Goal: Entertainment & Leisure: Consume media (video, audio)

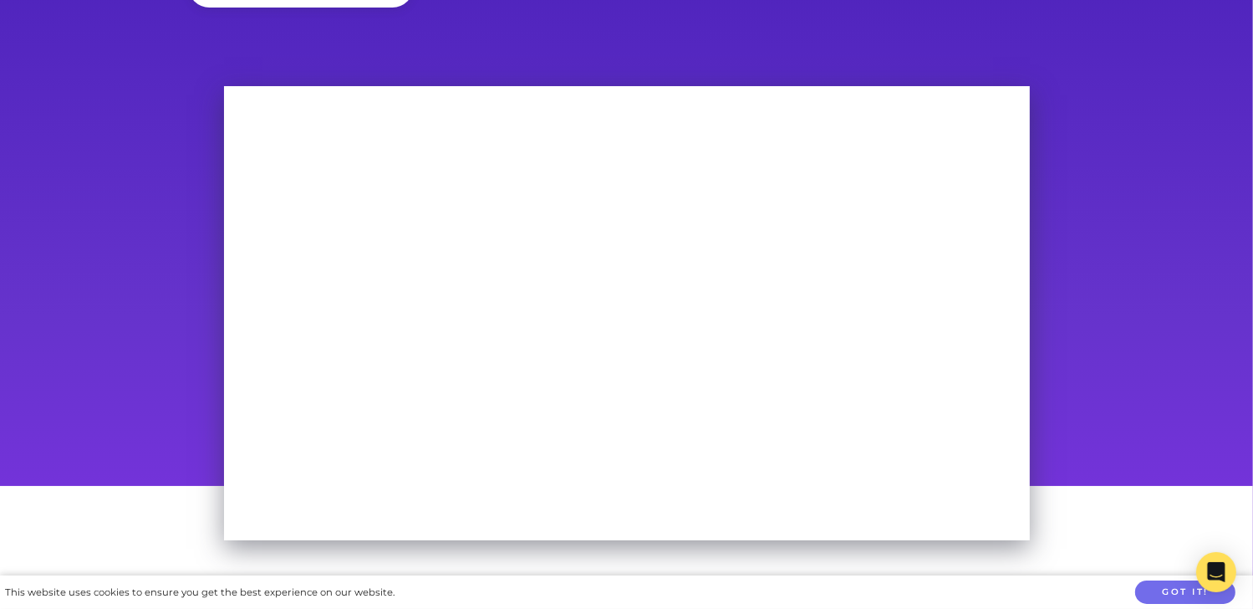
scroll to position [63, 0]
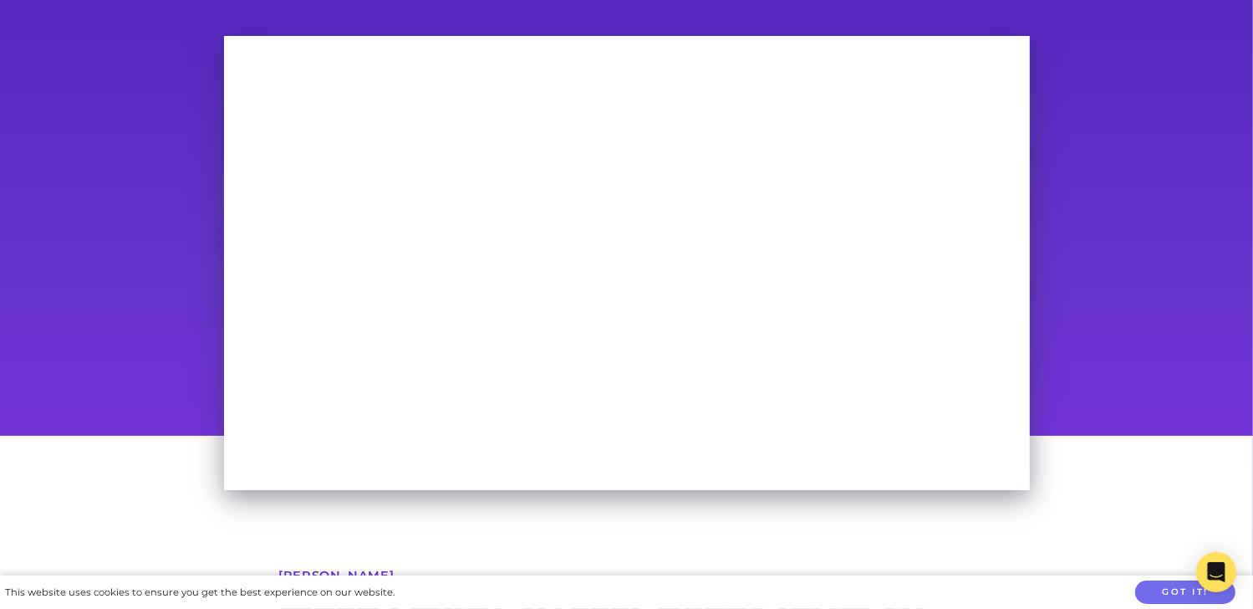
scroll to position [110, 0]
